Goal: Transaction & Acquisition: Purchase product/service

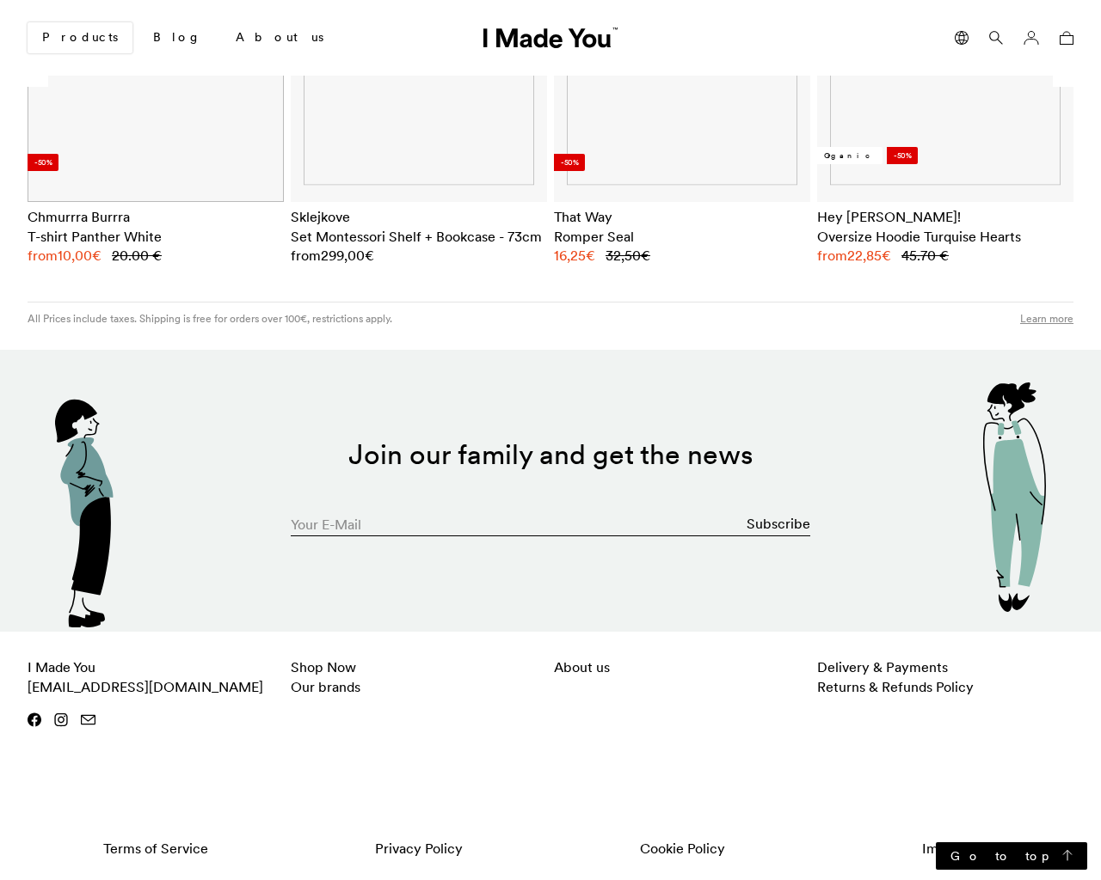
scroll to position [0, 1052]
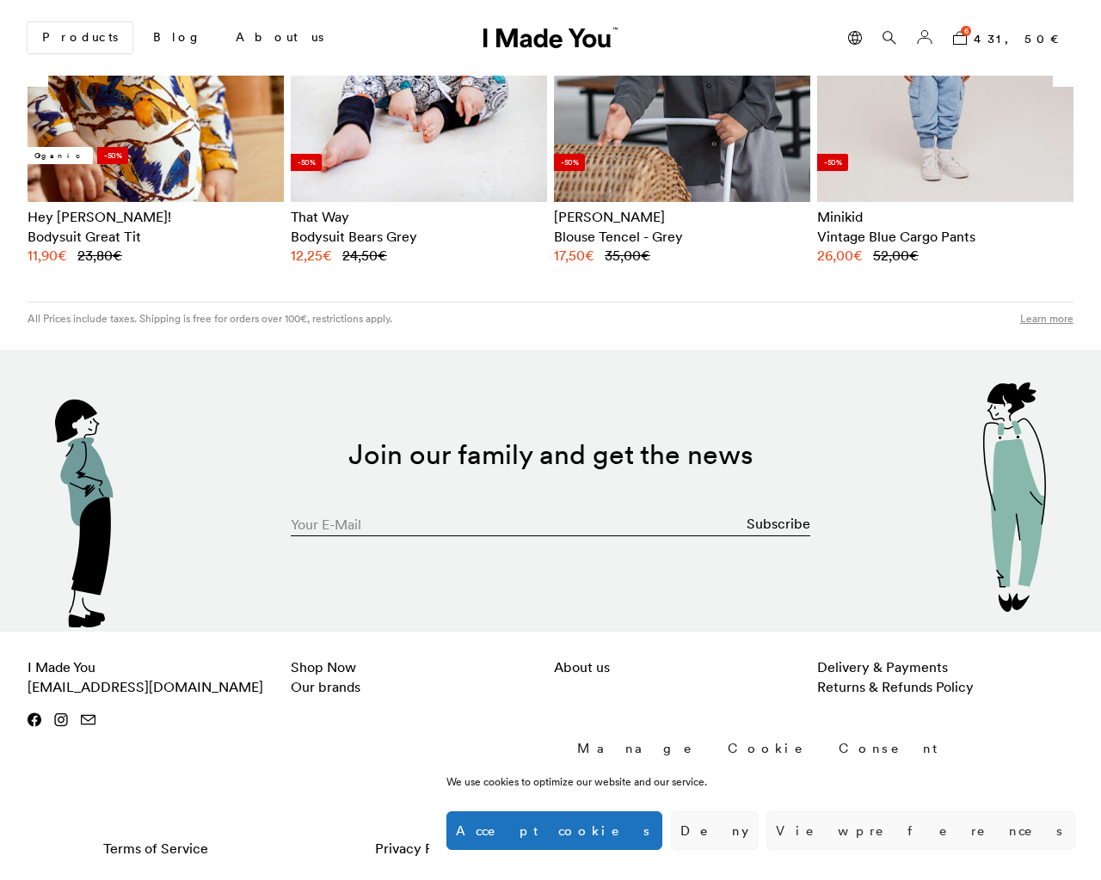
type input "[EMAIL_ADDRESS][DOMAIN_NAME]"
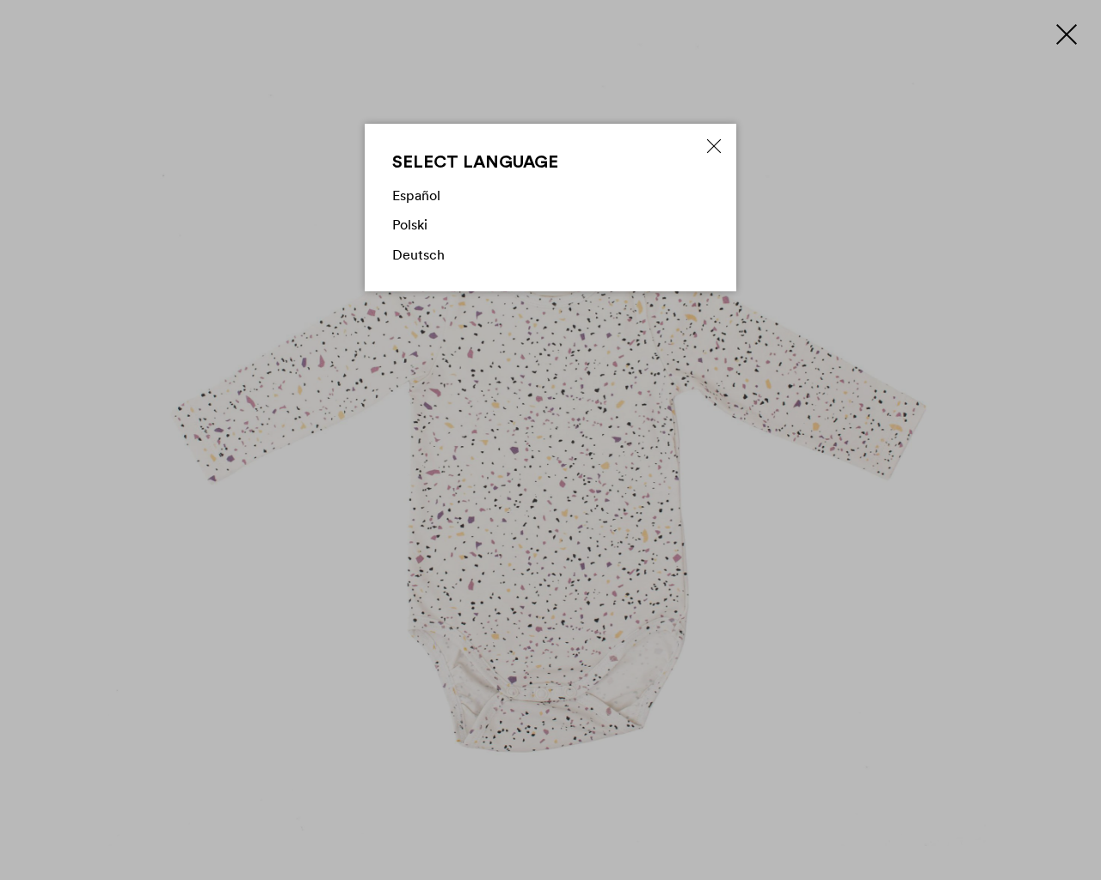
scroll to position [0, 0]
type input "1"
